Goal: Transaction & Acquisition: Purchase product/service

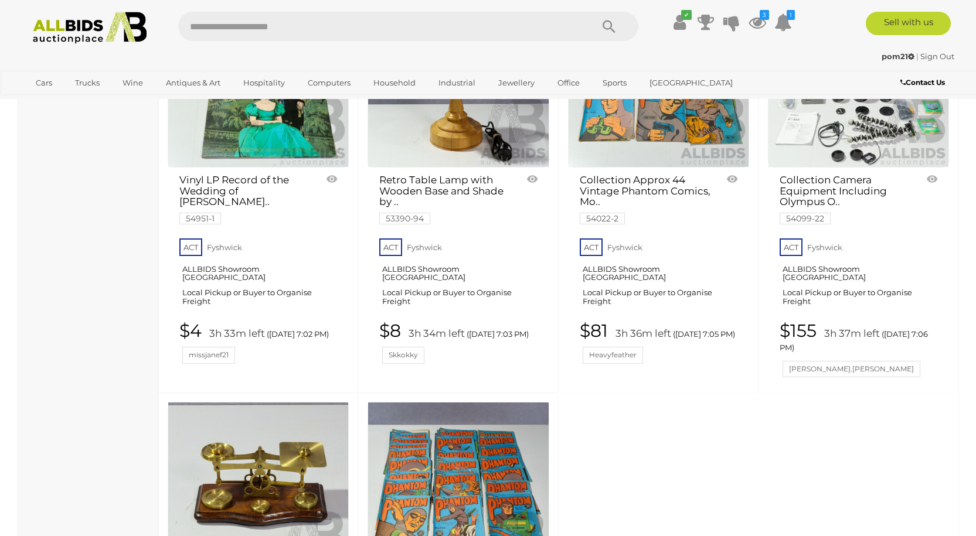
scroll to position [4456, 0]
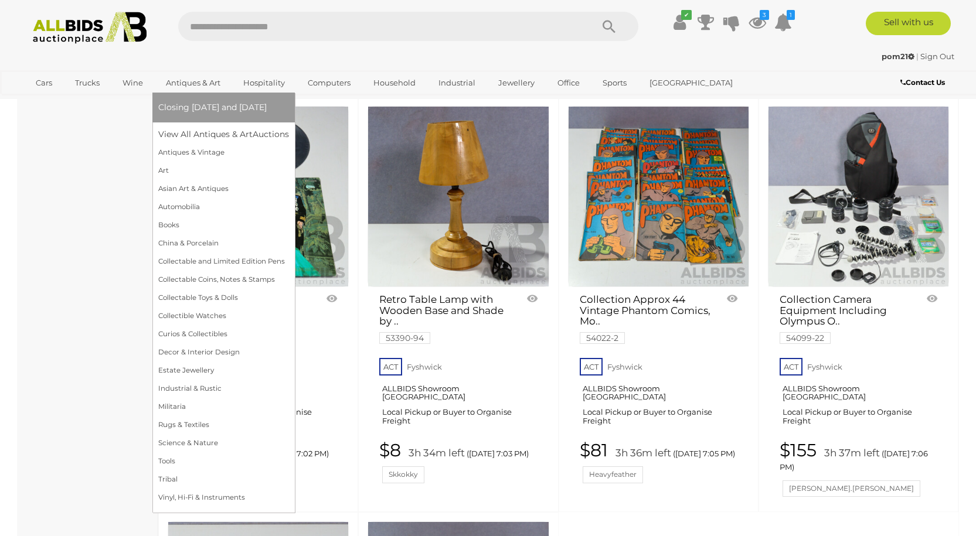
click at [201, 81] on link "Antiques & Art" at bounding box center [193, 82] width 70 height 19
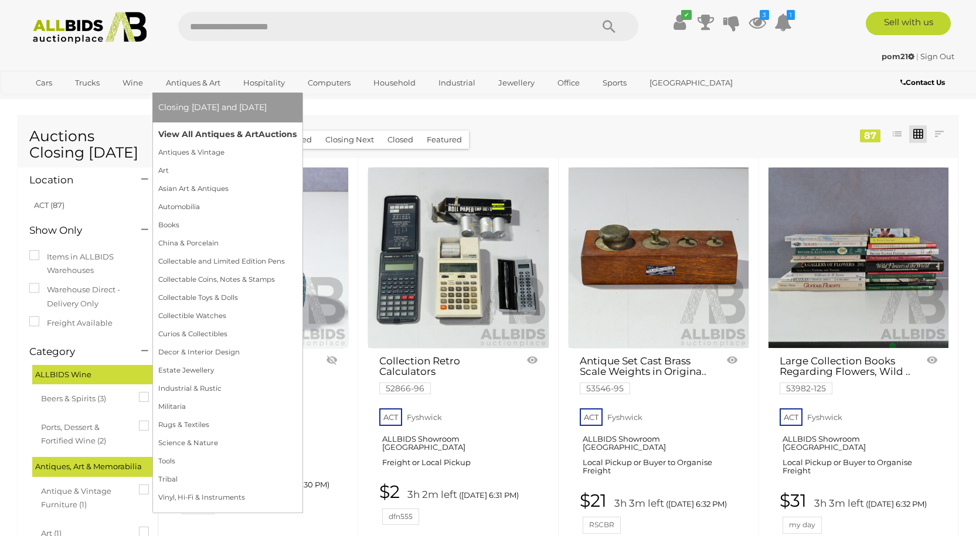
click at [235, 131] on link "View All Antiques & Art Auctions" at bounding box center [227, 134] width 138 height 18
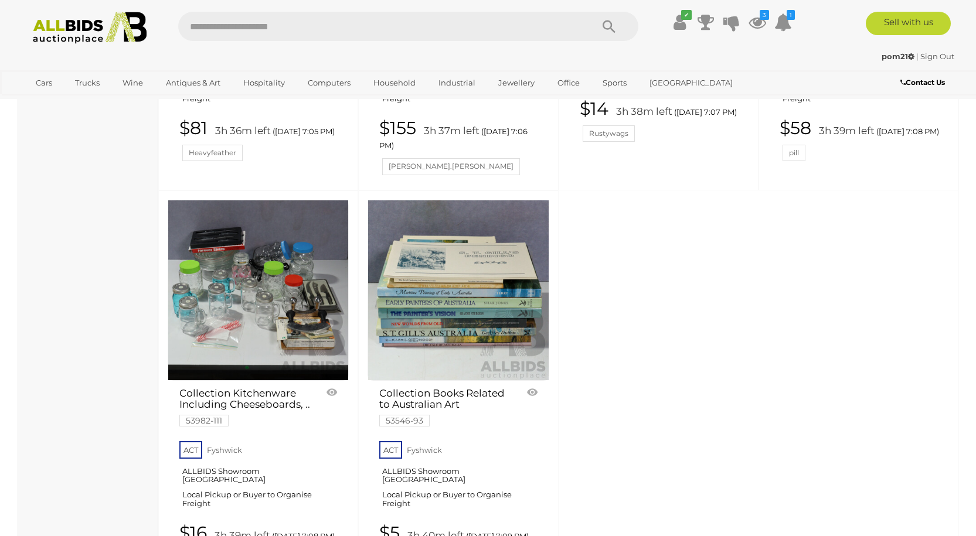
scroll to position [5155, 0]
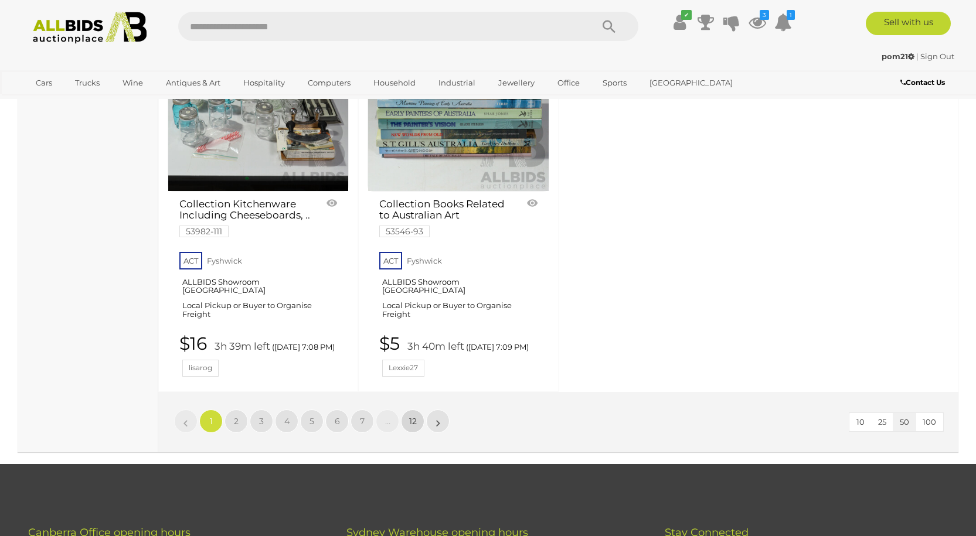
click at [415, 416] on span "12" at bounding box center [413, 421] width 8 height 11
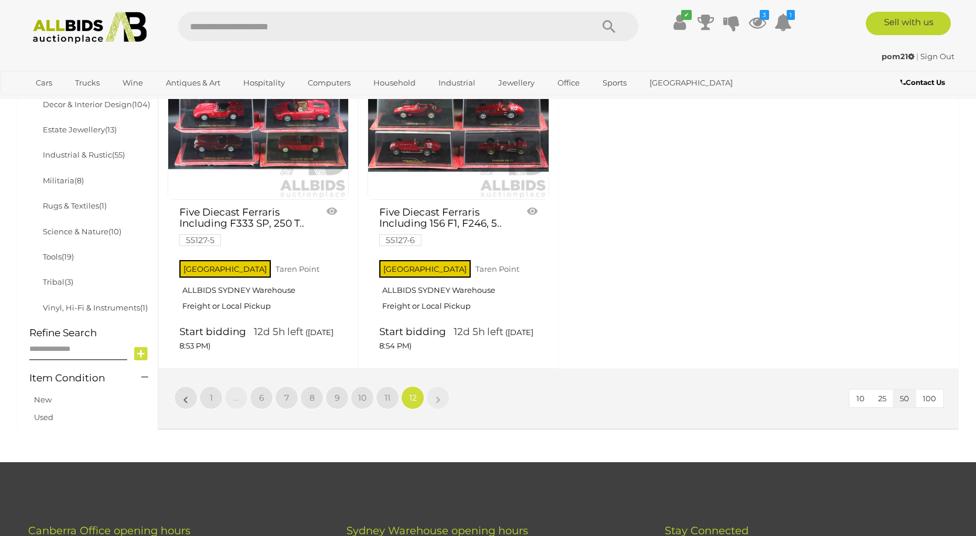
scroll to position [829, 0]
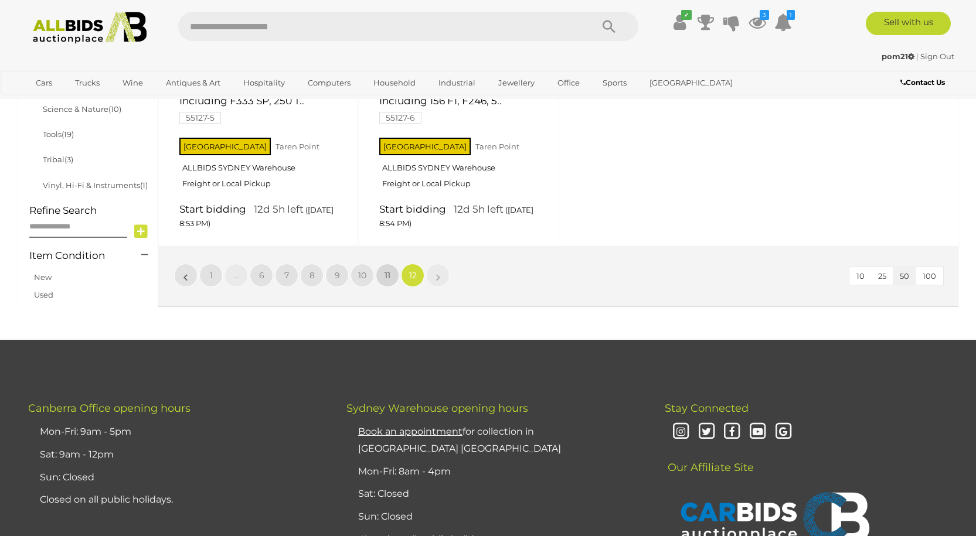
click at [388, 273] on span "11" at bounding box center [388, 275] width 6 height 11
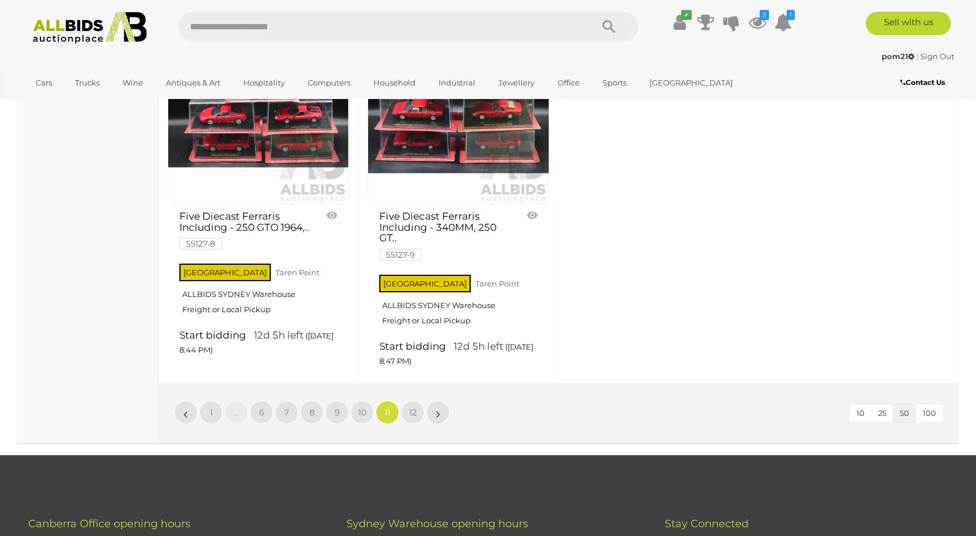
scroll to position [4760, 0]
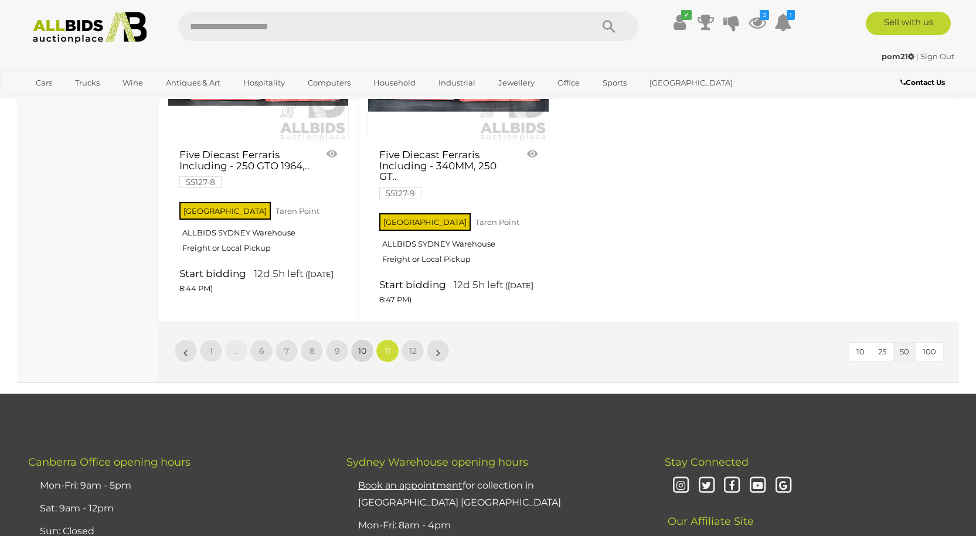
click at [365, 346] on span "10" at bounding box center [362, 351] width 8 height 11
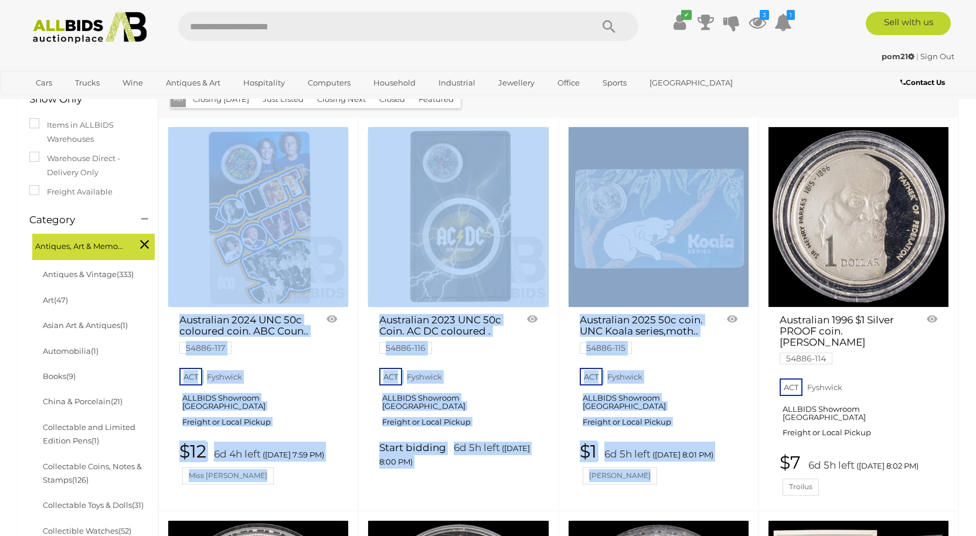
drag, startPoint x: 894, startPoint y: 104, endPoint x: 874, endPoint y: 138, distance: 39.4
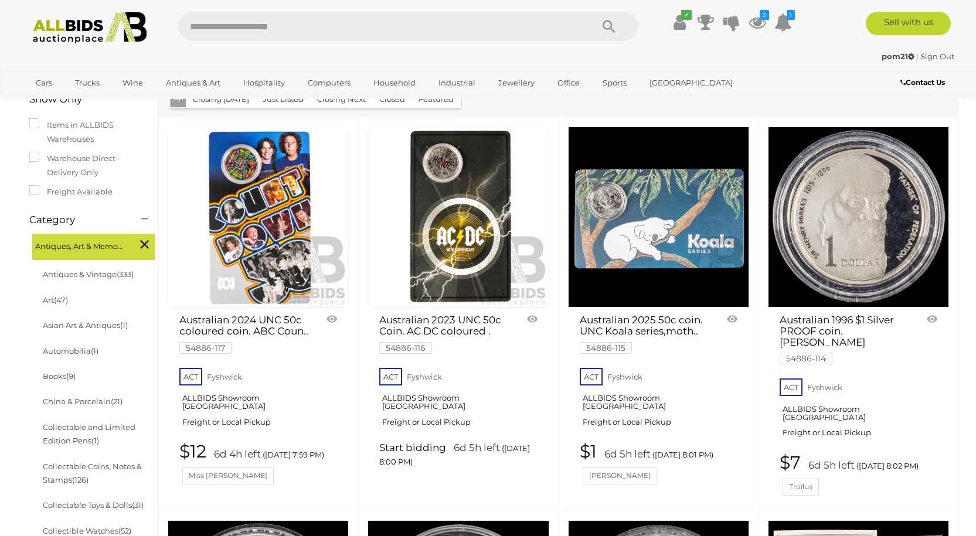
click at [942, 116] on div "Closing First Closing Last Lowest Bid Highest Bid Item Name A-Z Item Name Z-A A…" at bounding box center [558, 11] width 800 height 211
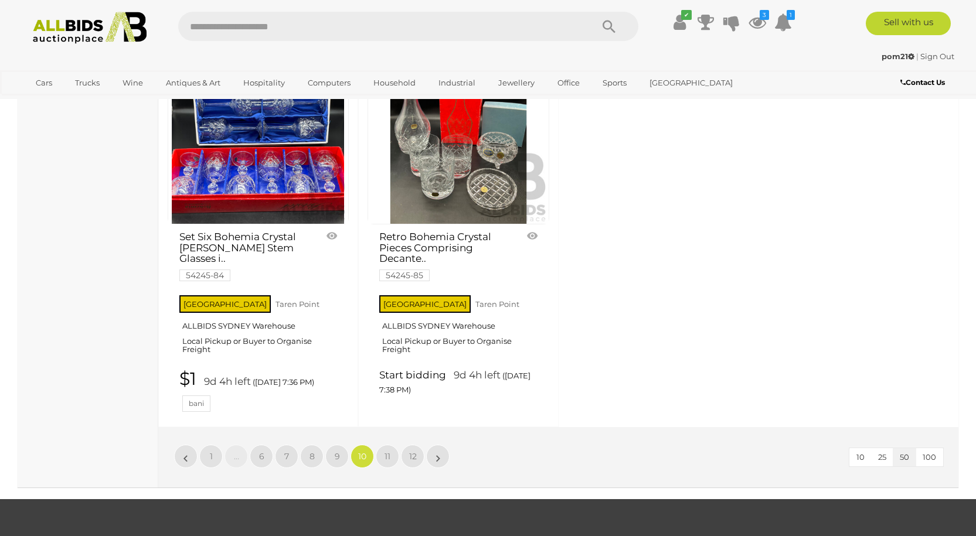
scroll to position [4997, 0]
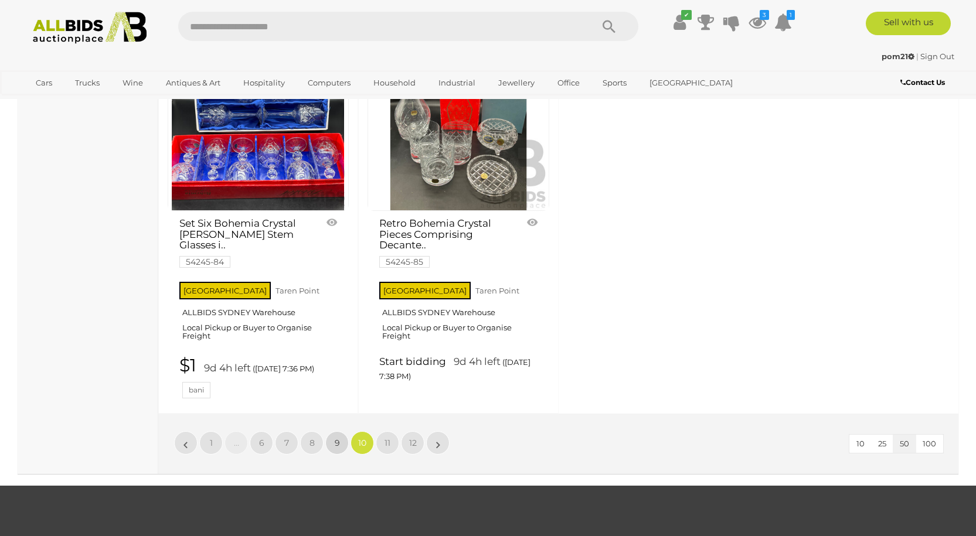
click at [337, 438] on span "9" at bounding box center [337, 443] width 5 height 11
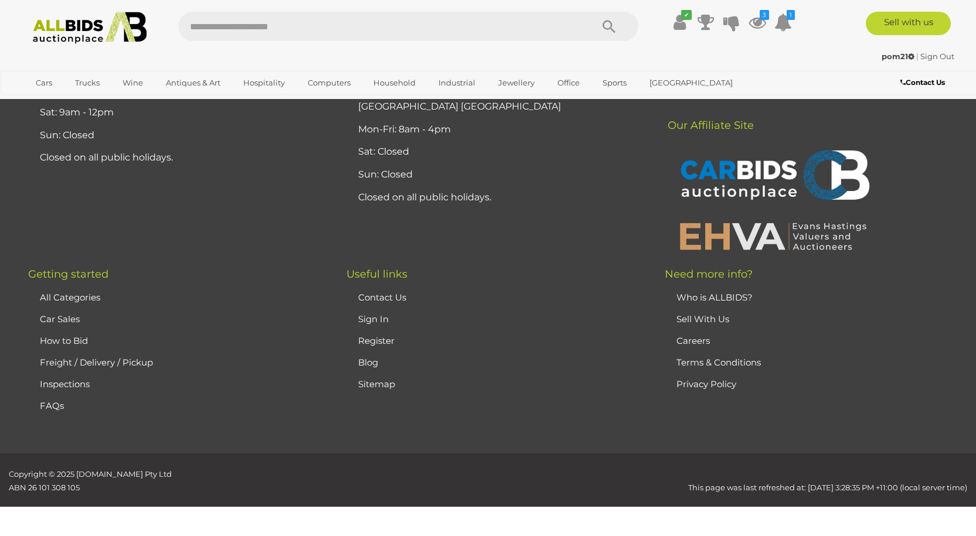
scroll to position [229, 0]
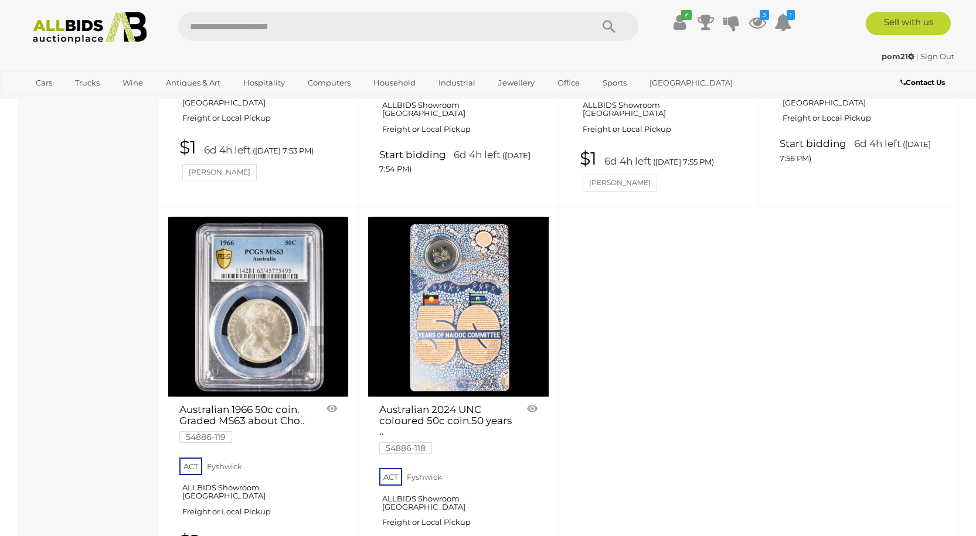
scroll to position [4978, 0]
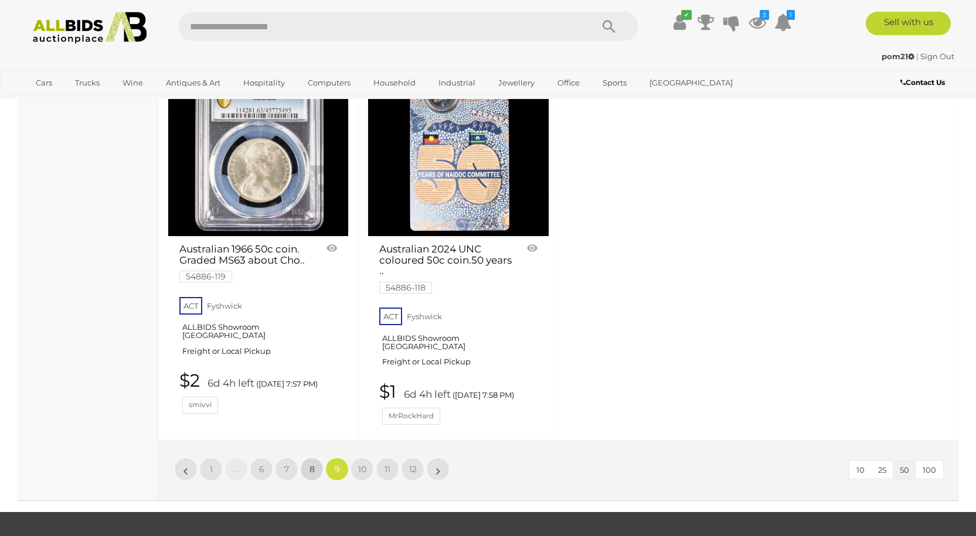
click at [312, 464] on span "8" at bounding box center [312, 469] width 5 height 11
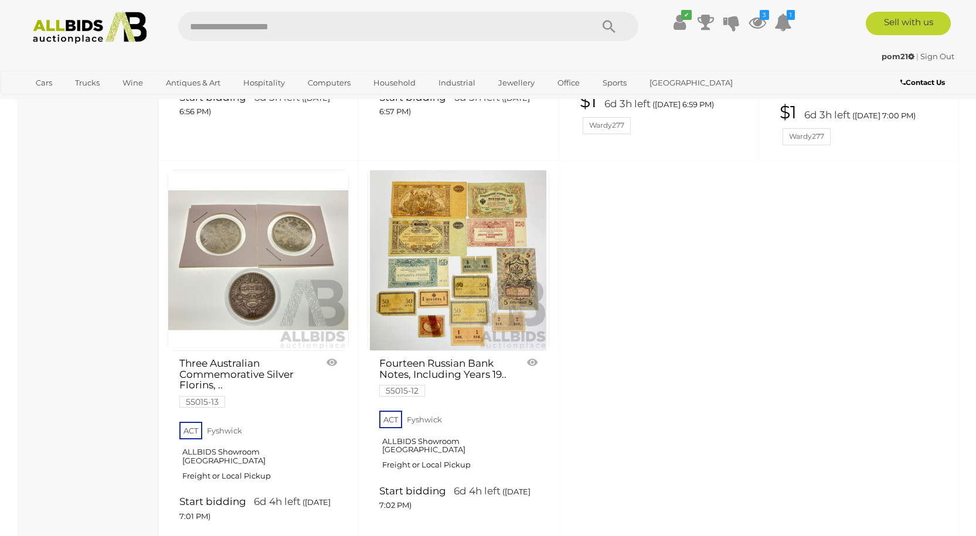
scroll to position [4978, 0]
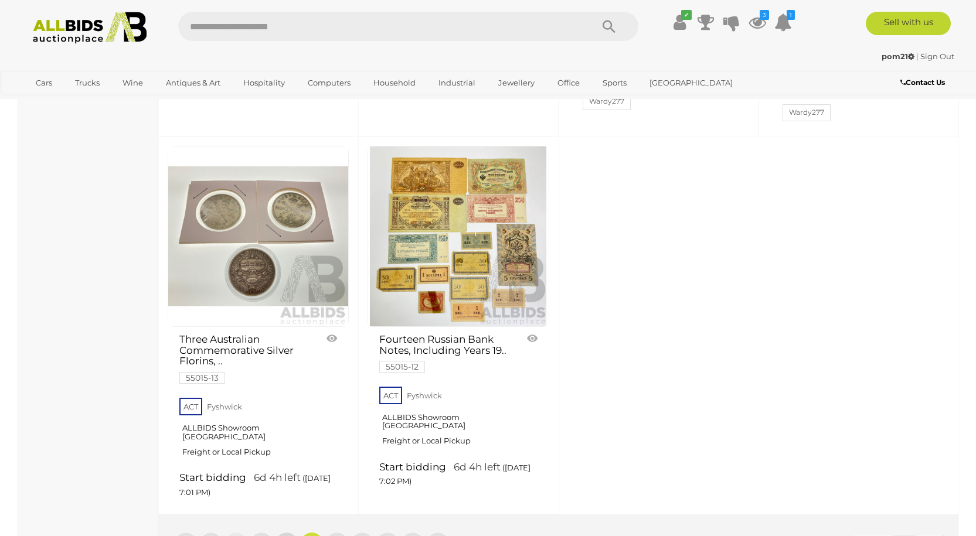
click at [284, 536] on span "7" at bounding box center [286, 544] width 5 height 11
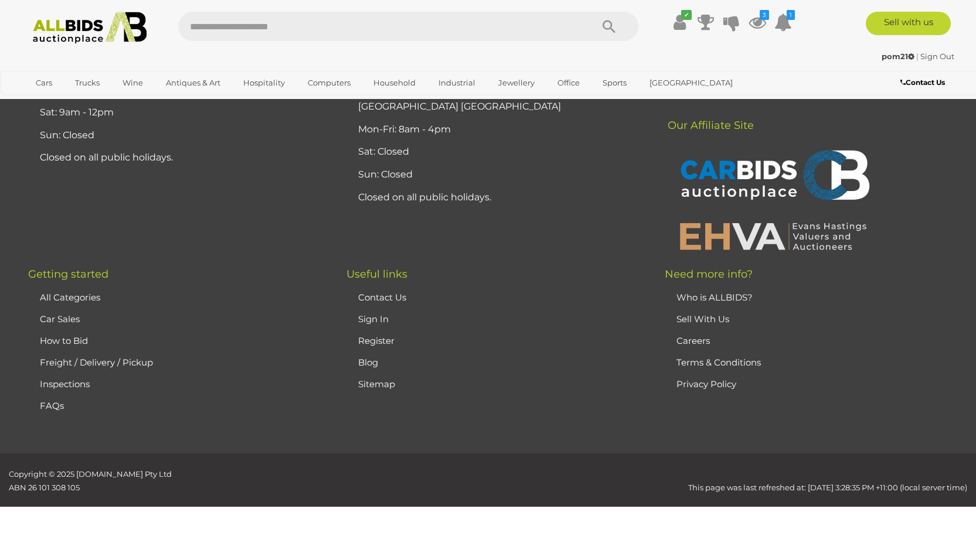
scroll to position [229, 0]
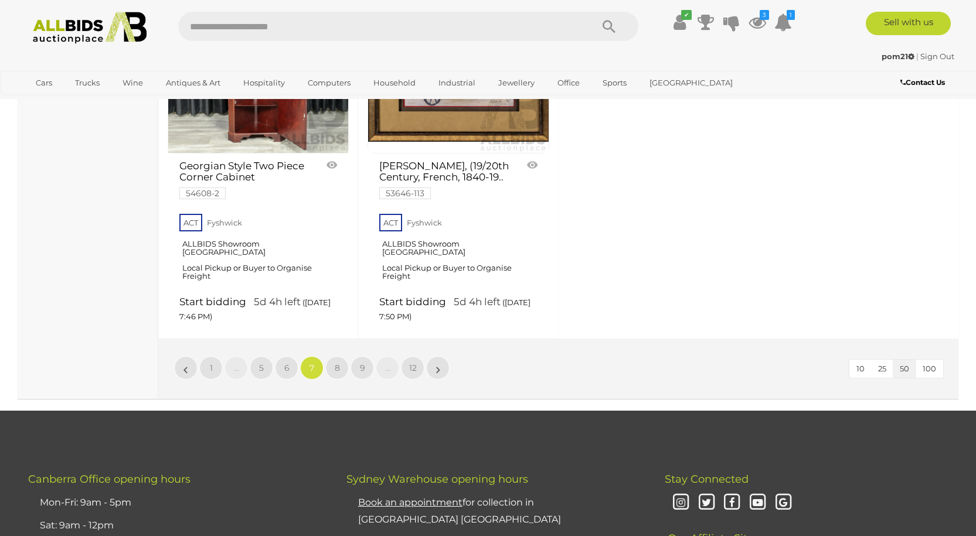
scroll to position [5212, 0]
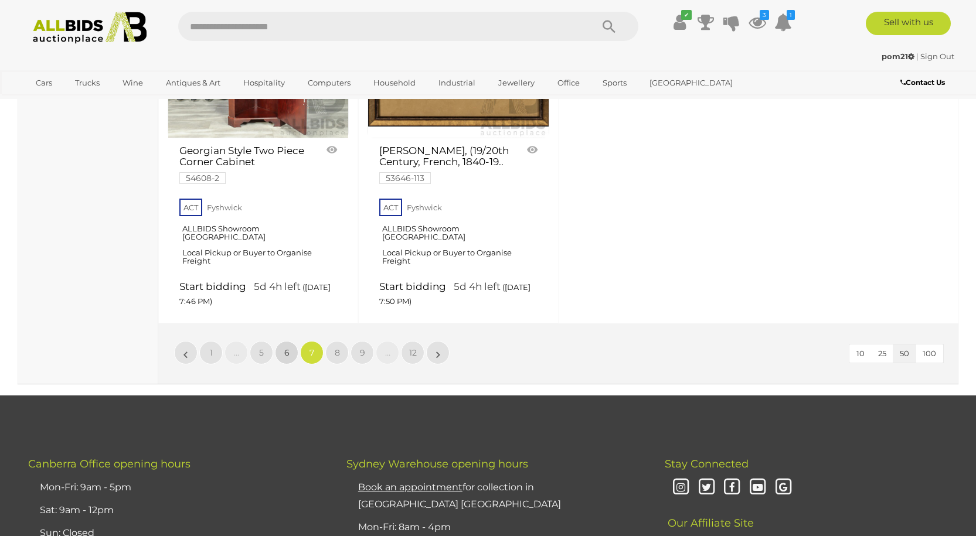
click at [288, 348] on span "6" at bounding box center [286, 353] width 5 height 11
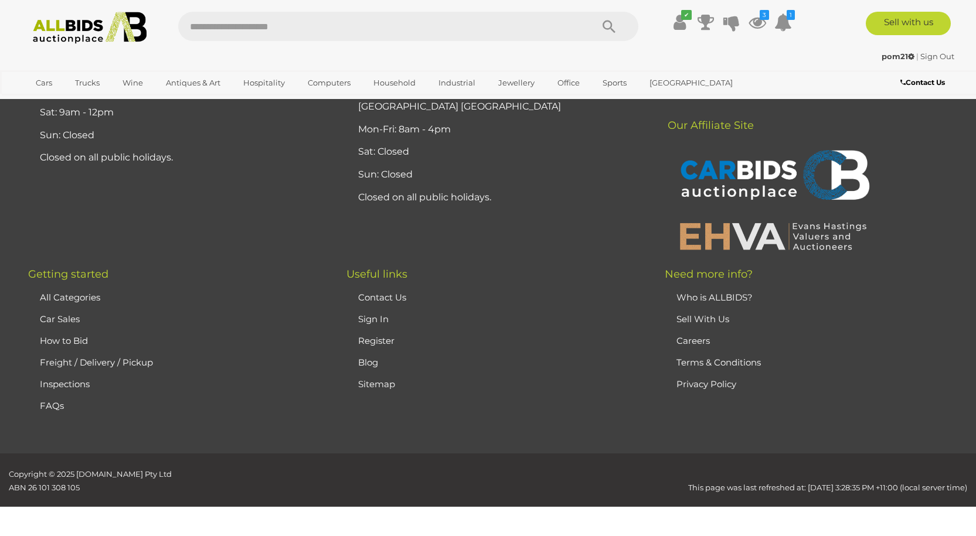
scroll to position [229, 0]
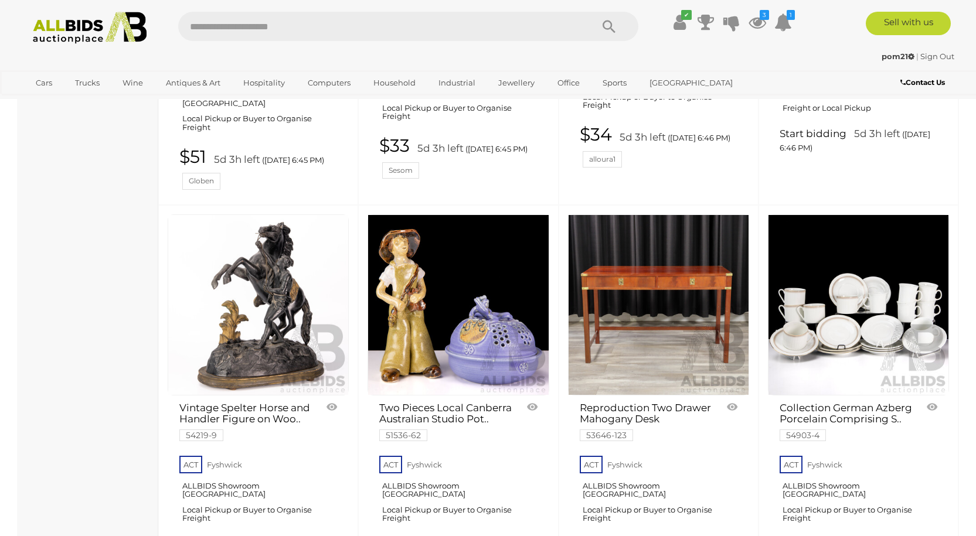
scroll to position [1167, 0]
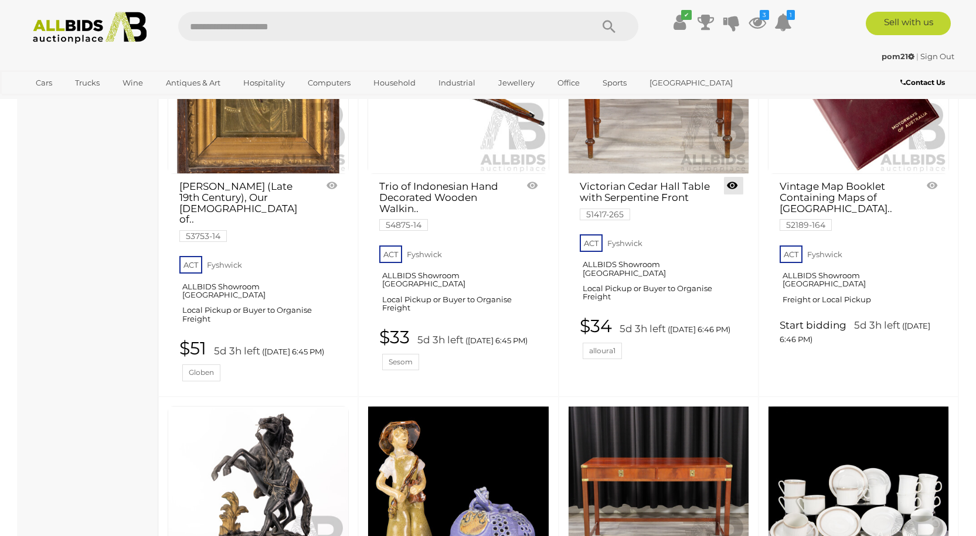
click at [732, 194] on link at bounding box center [733, 186] width 19 height 18
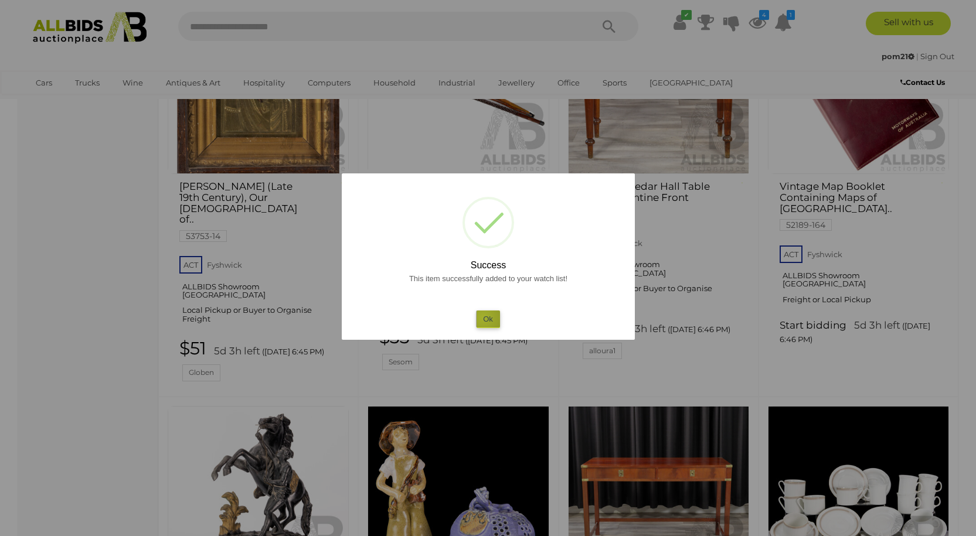
click at [483, 318] on button "Ok" at bounding box center [488, 319] width 24 height 17
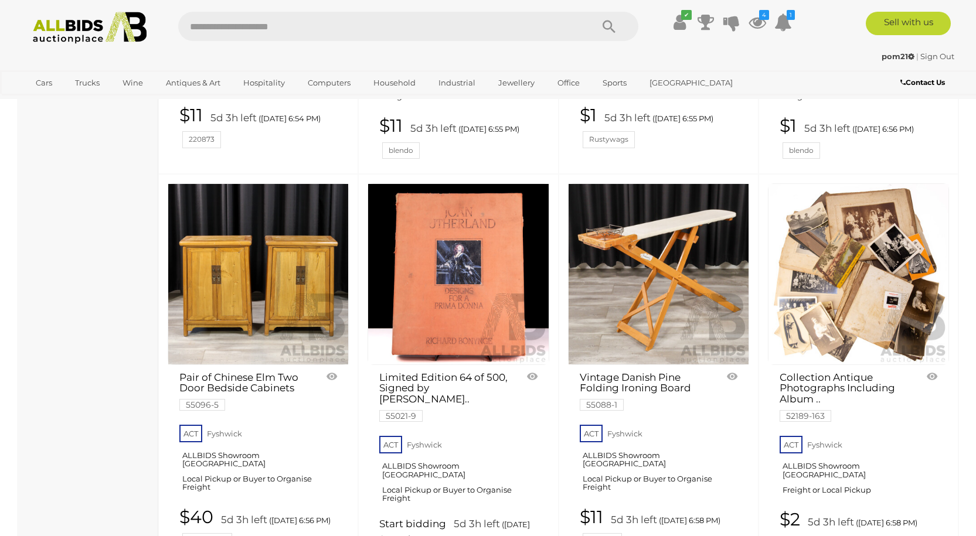
scroll to position [2984, 0]
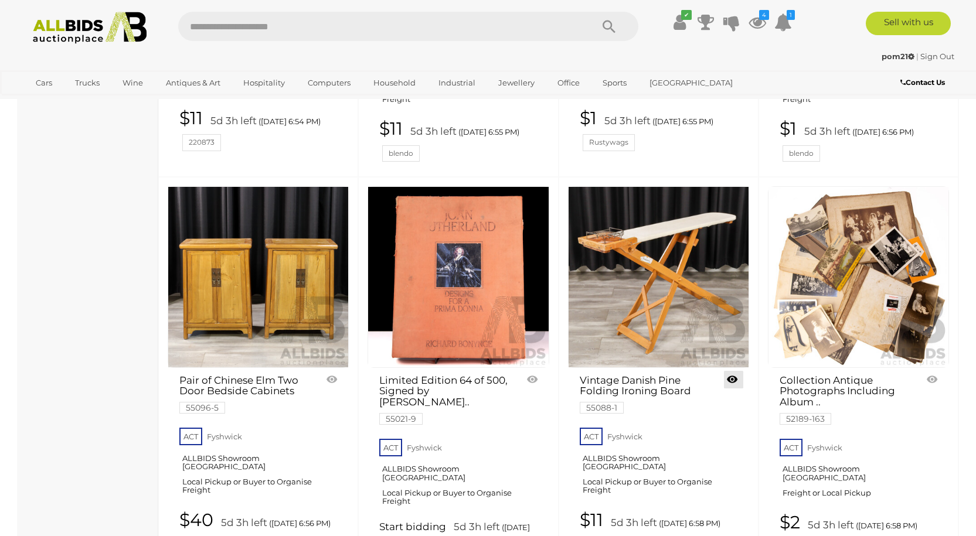
click at [733, 371] on link at bounding box center [733, 380] width 19 height 18
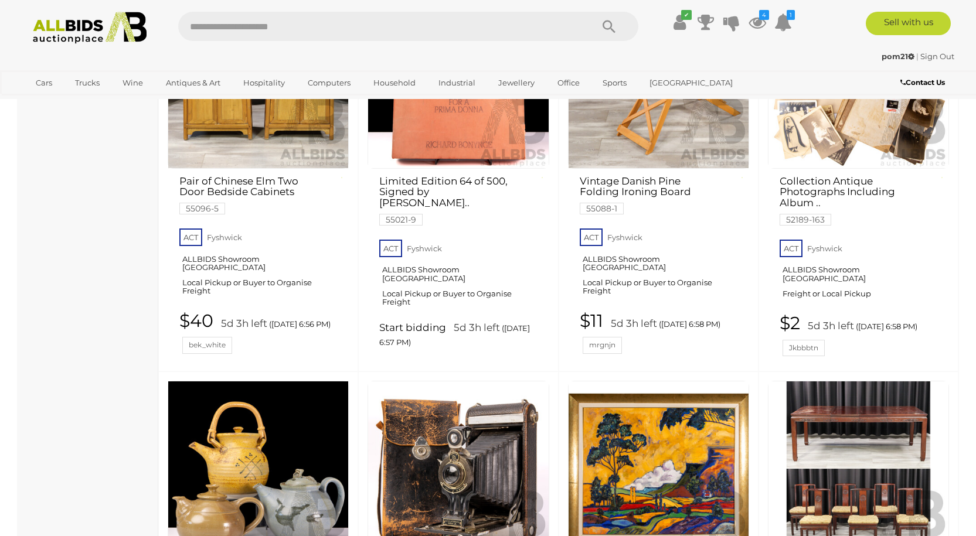
scroll to position [3219, 0]
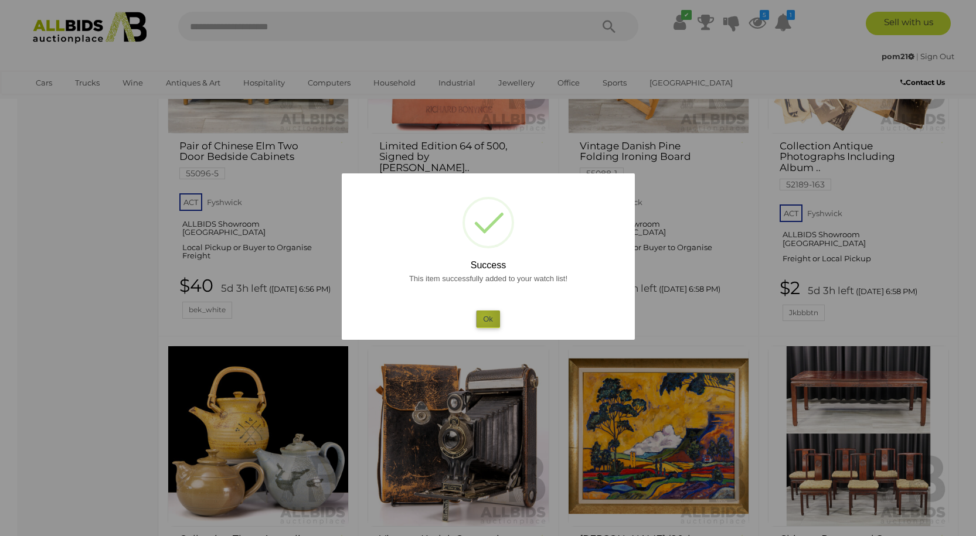
click at [484, 317] on button "Ok" at bounding box center [488, 319] width 24 height 17
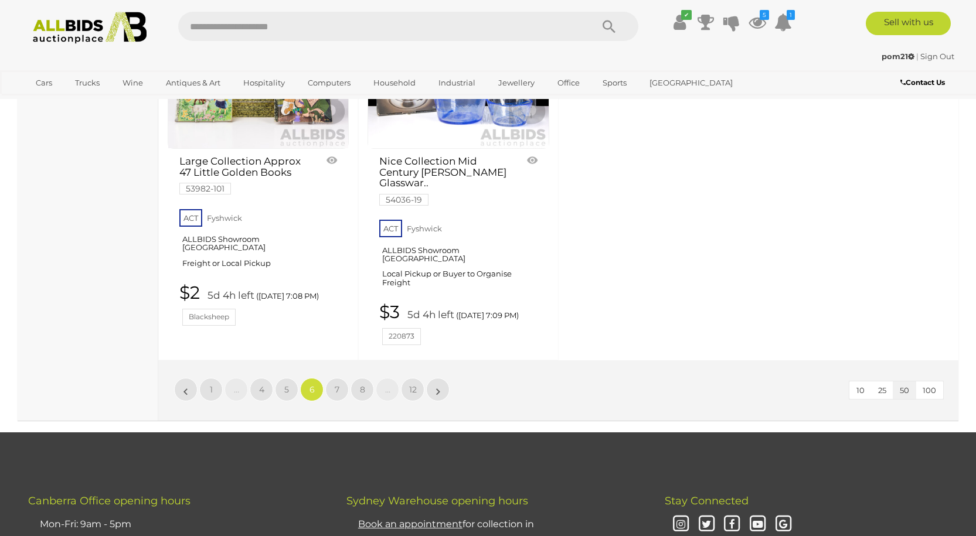
scroll to position [5271, 0]
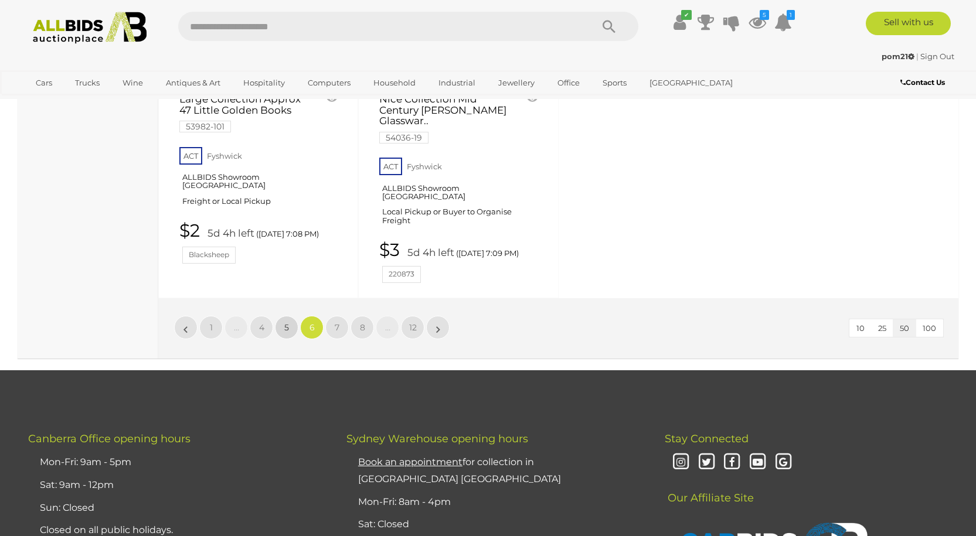
click at [288, 322] on span "5" at bounding box center [286, 327] width 5 height 11
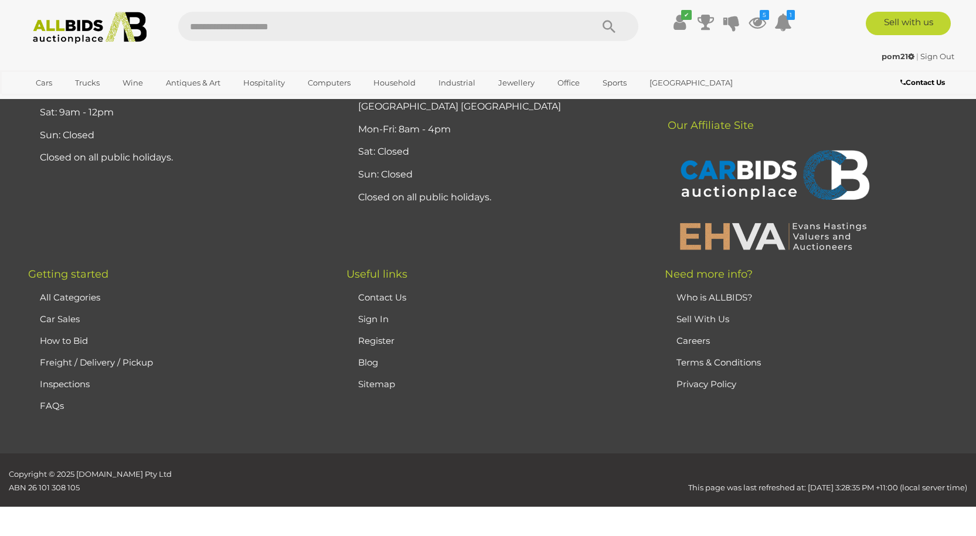
scroll to position [229, 0]
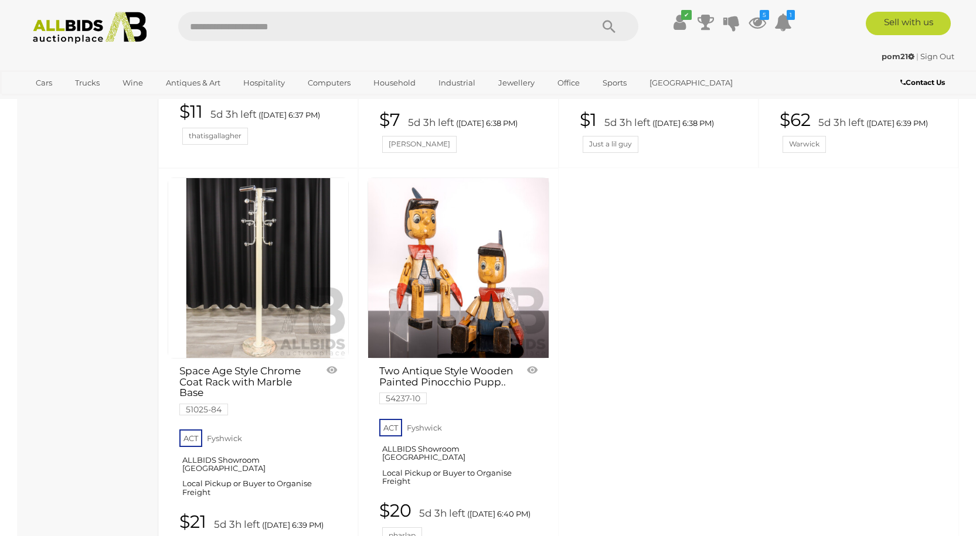
scroll to position [4978, 0]
